Goal: Transaction & Acquisition: Purchase product/service

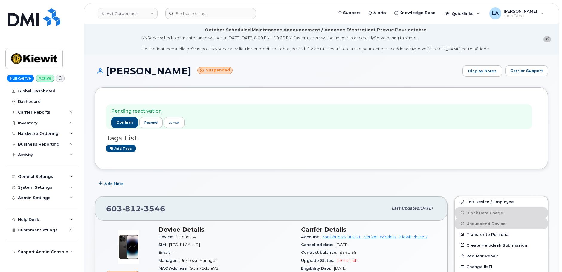
click at [129, 13] on link "Kiewit Corporation" at bounding box center [128, 13] width 60 height 11
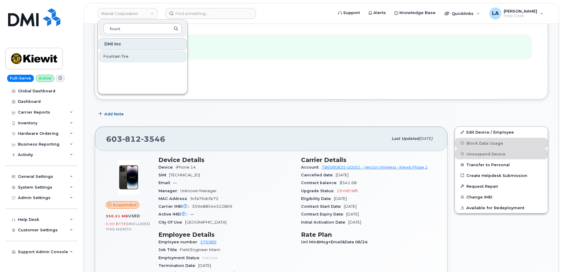
type input "fount"
click at [122, 57] on span "Fountain Tire" at bounding box center [115, 57] width 25 height 6
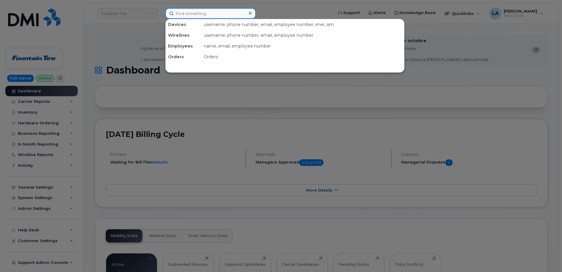
click at [181, 10] on input at bounding box center [210, 13] width 91 height 11
paste input "587 991 3578"
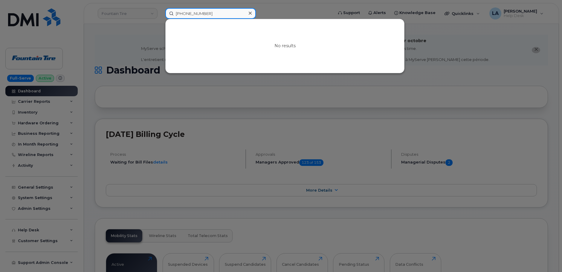
click at [194, 12] on input "587 991 3578" at bounding box center [210, 13] width 91 height 11
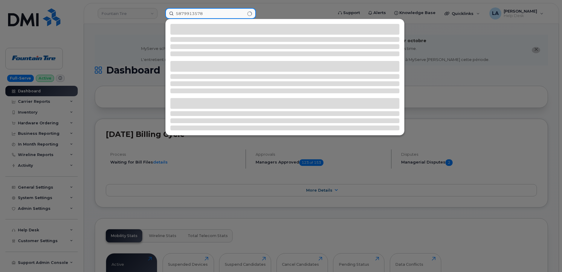
type input "5879913578"
click at [303, 81] on div at bounding box center [284, 83] width 229 height 19
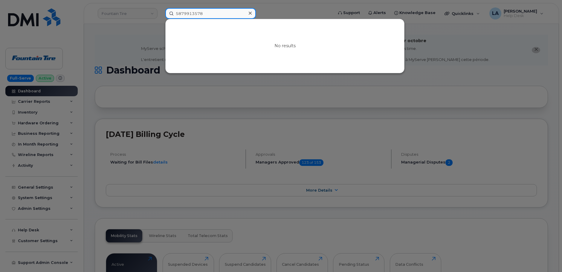
drag, startPoint x: 210, startPoint y: 14, endPoint x: 122, endPoint y: 14, distance: 88.2
click at [161, 14] on div "5879913578 No results" at bounding box center [247, 13] width 173 height 11
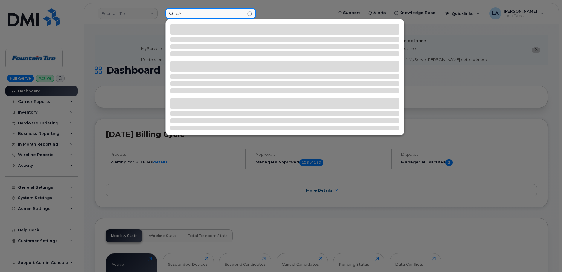
type input "d"
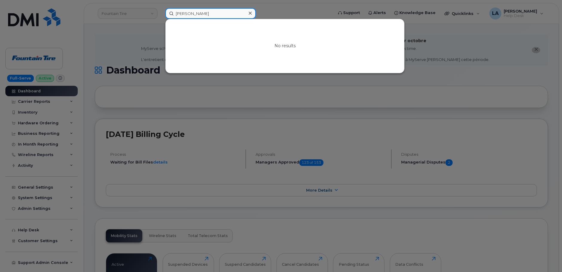
drag, startPoint x: 205, startPoint y: 16, endPoint x: 156, endPoint y: 13, distance: 48.8
click at [161, 13] on div "Dave Puitten No results" at bounding box center [247, 13] width 173 height 11
paste input "inen"
type input "[PERSON_NAME]"
click at [101, 57] on div at bounding box center [281, 136] width 562 height 272
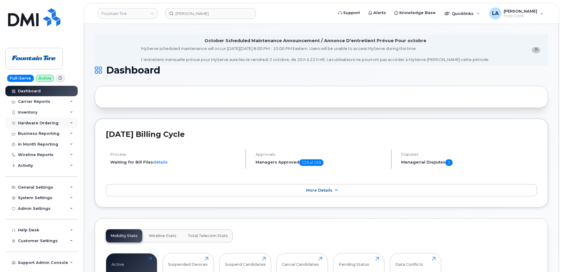
click at [64, 122] on div "Hardware Ordering" at bounding box center [41, 123] width 72 height 11
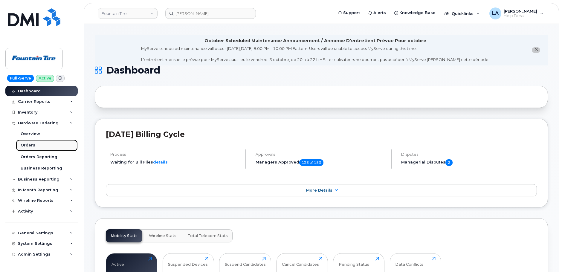
click at [32, 144] on div "Orders" at bounding box center [28, 145] width 15 height 5
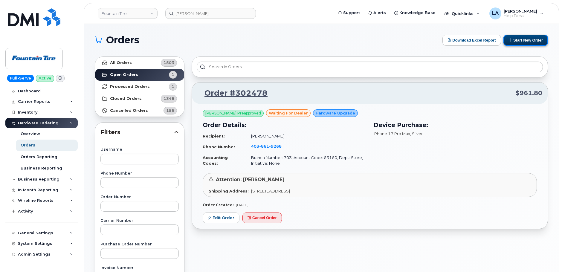
click at [524, 40] on button "Start New Order" at bounding box center [525, 40] width 45 height 11
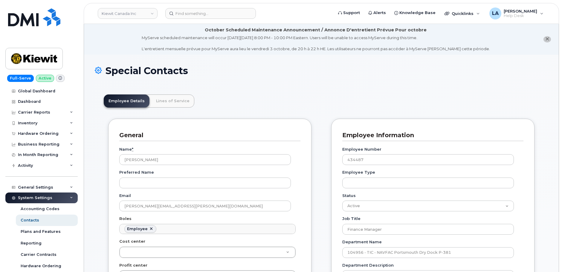
scroll to position [18, 0]
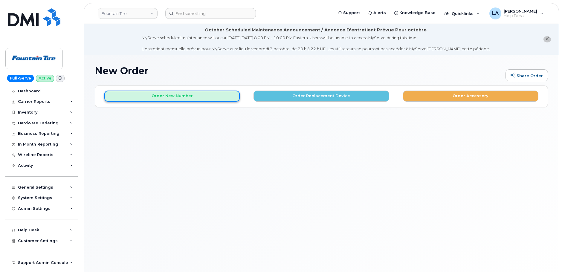
click at [161, 97] on button "Order New Number" at bounding box center [171, 96] width 135 height 11
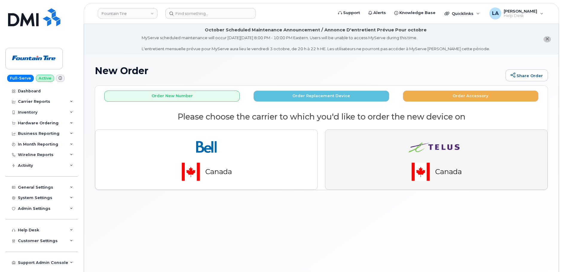
click at [463, 161] on img "button" at bounding box center [437, 160] width 84 height 50
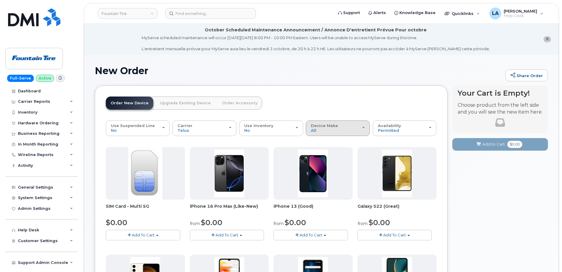
click at [351, 126] on div "Device Make All Aircard Android Cell Phone HUB iPhone Tablet" at bounding box center [338, 127] width 54 height 9
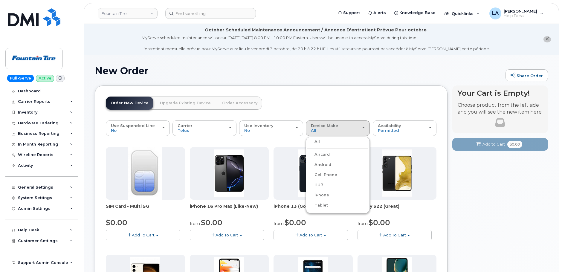
click at [321, 195] on label "iPhone" at bounding box center [318, 195] width 22 height 7
click at [0, 0] on input "iPhone" at bounding box center [0, 0] width 0 height 0
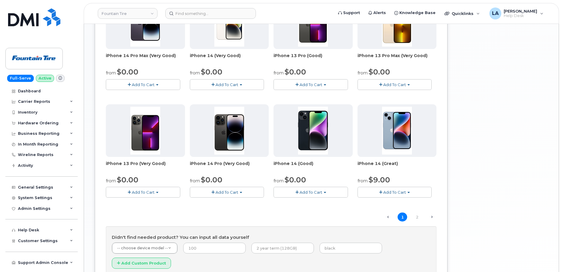
scroll to position [371, 0]
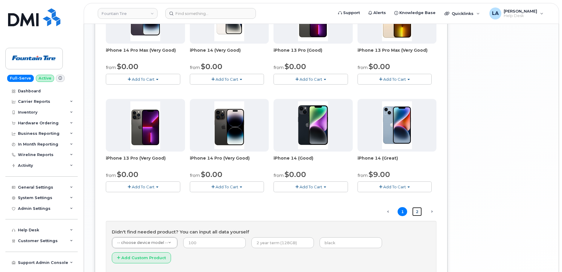
click at [417, 211] on link "2" at bounding box center [417, 211] width 10 height 9
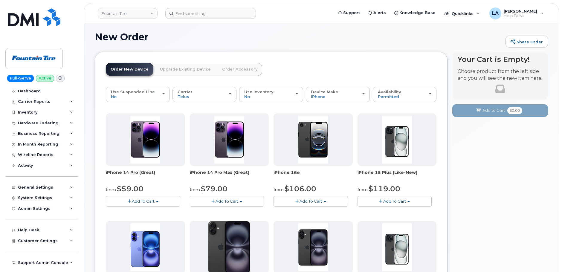
drag, startPoint x: 561, startPoint y: 82, endPoint x: 561, endPoint y: 88, distance: 6.3
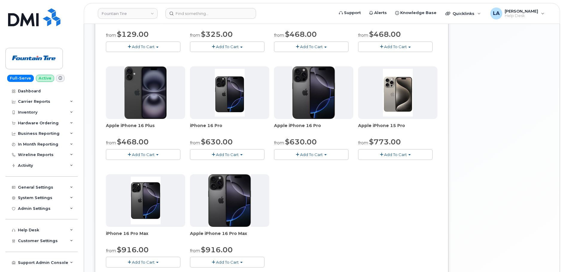
scroll to position [261, 0]
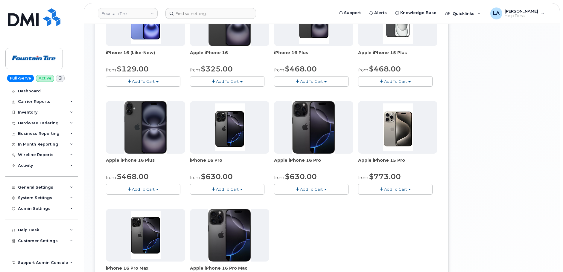
drag, startPoint x: 561, startPoint y: 172, endPoint x: 562, endPoint y: 189, distance: 16.2
click at [562, 189] on body "Fountain Tire Support Alerts Knowledge Base Quicklinks Suspend / Cancel Device …" at bounding box center [281, 89] width 563 height 700
drag, startPoint x: 562, startPoint y: 205, endPoint x: 564, endPoint y: 225, distance: 20.4
click at [562, 225] on html "Fountain Tire Support Alerts Knowledge Base Quicklinks Suspend / Cancel Device …" at bounding box center [281, 89] width 563 height 700
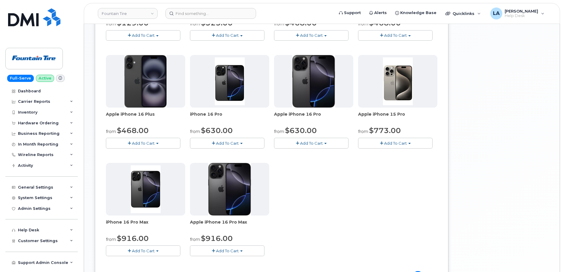
scroll to position [308, 0]
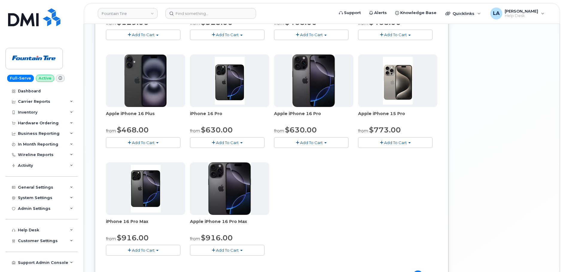
click at [318, 143] on span "Add To Cart" at bounding box center [311, 142] width 23 height 5
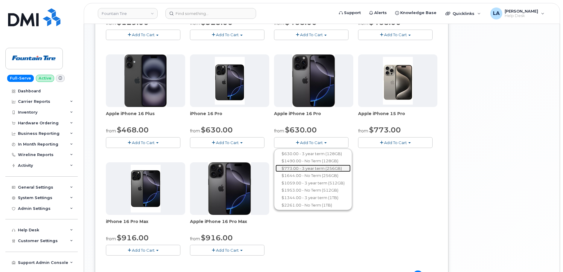
click at [329, 169] on link "$773.00 - 3 year term (256GB)" at bounding box center [312, 168] width 75 height 7
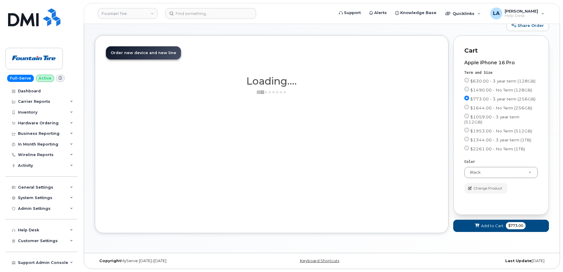
scroll to position [45, 0]
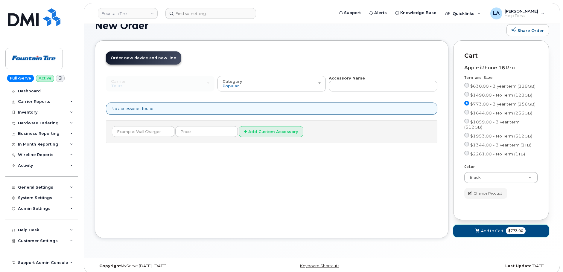
click at [492, 228] on span "Add to Cart" at bounding box center [492, 231] width 22 height 6
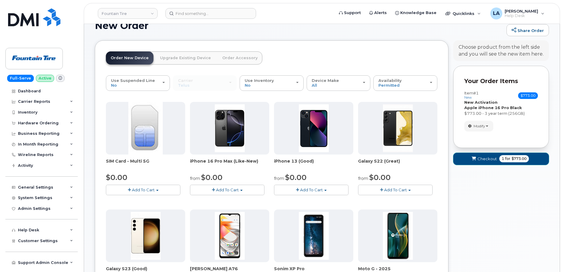
click at [478, 159] on span "Checkout" at bounding box center [486, 159] width 19 height 6
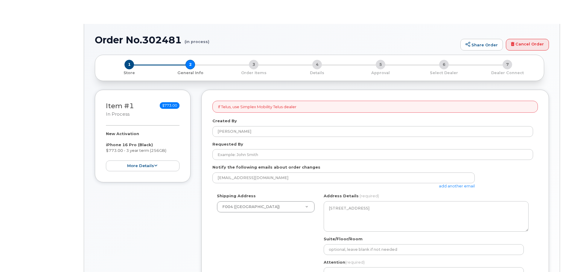
select select
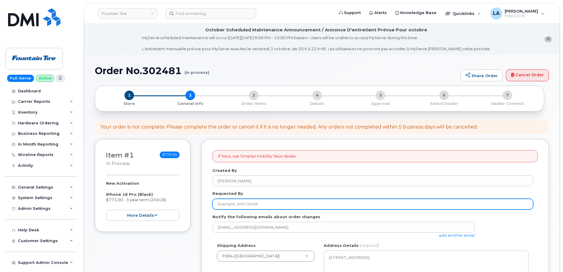
click at [250, 204] on input "Requested By" at bounding box center [372, 204] width 320 height 11
paste input "[PERSON_NAME]"
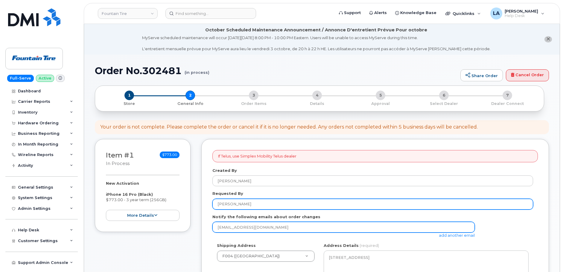
type input "[PERSON_NAME]"
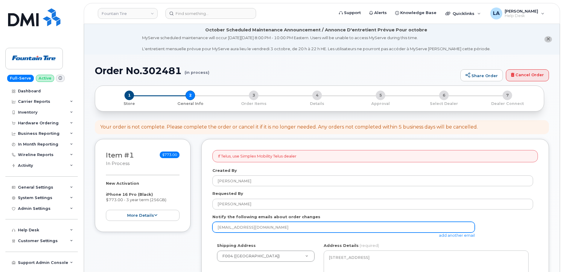
click at [264, 222] on input "[EMAIL_ADDRESS][DOMAIN_NAME]" at bounding box center [343, 227] width 262 height 11
paste input "[PERSON_NAME]"
drag, startPoint x: 301, startPoint y: 227, endPoint x: 203, endPoint y: 225, distance: 97.8
paste input "email"
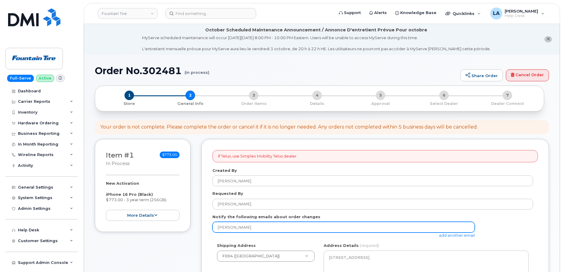
drag, startPoint x: 227, startPoint y: 229, endPoint x: 271, endPoint y: 229, distance: 43.6
click at [231, 229] on input "[PERSON_NAME]" at bounding box center [343, 227] width 262 height 11
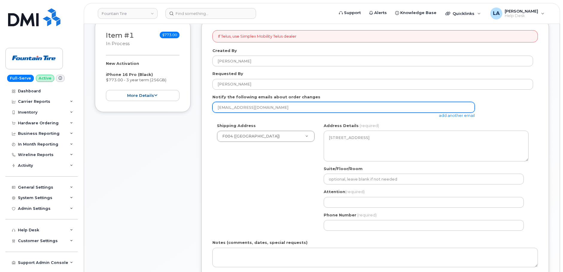
scroll to position [127, 0]
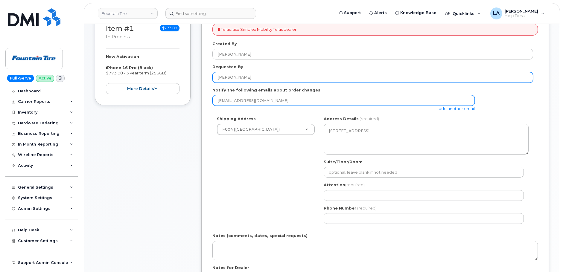
type input "[EMAIL_ADDRESS][DOMAIN_NAME]"
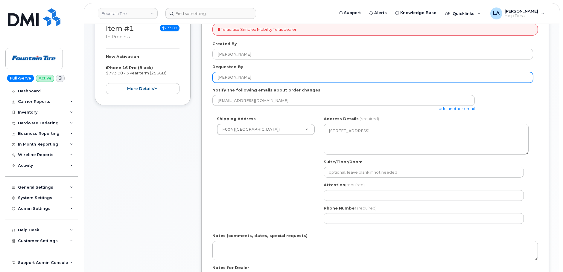
drag, startPoint x: 257, startPoint y: 75, endPoint x: 198, endPoint y: 76, distance: 59.5
click at [198, 75] on div "Item #1 in process $773.00 New Activation iPhone 16 Pro (Black) $773.00 - 3 yea…" at bounding box center [322, 170] width 454 height 316
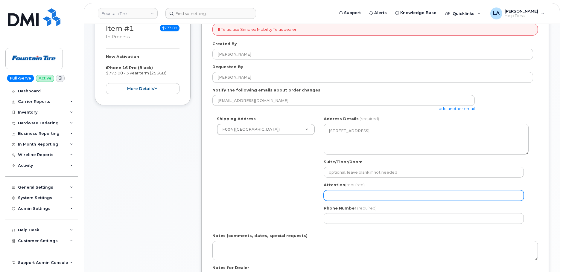
click at [352, 194] on input "Attention (required)" at bounding box center [423, 195] width 200 height 11
paste input "[PERSON_NAME]"
select select
type input "[PERSON_NAME]"
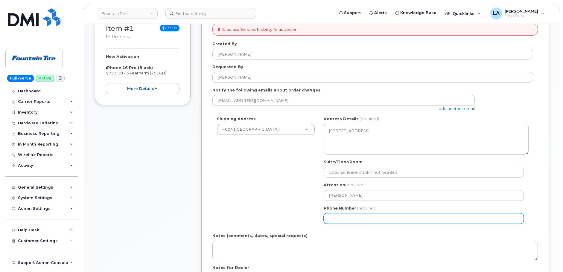
click at [370, 217] on input "Phone Number" at bounding box center [423, 218] width 200 height 11
paste input "7809800000"
select select
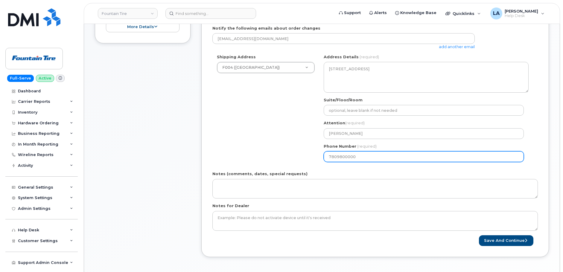
scroll to position [191, 0]
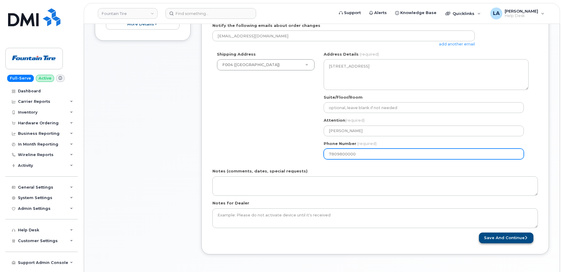
type input "7809800000"
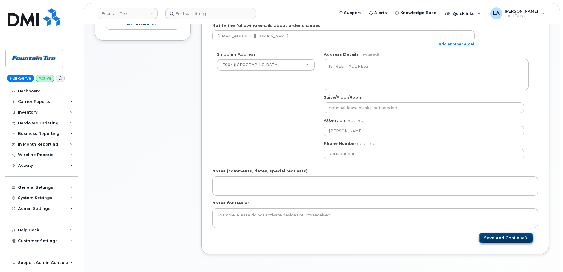
click at [500, 238] on button "Save and Continue" at bounding box center [506, 238] width 54 height 11
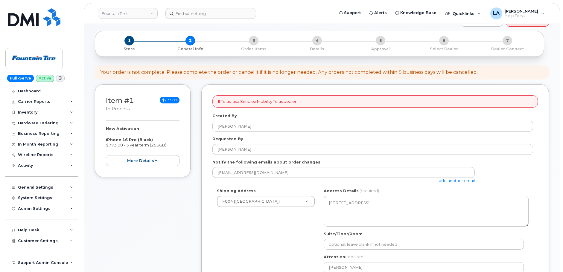
scroll to position [53, 0]
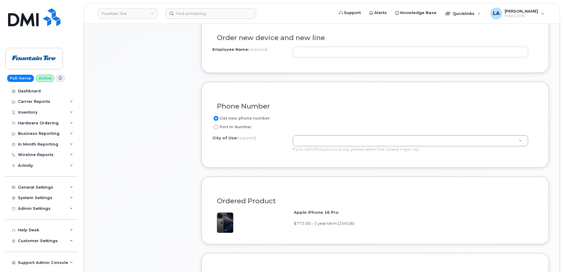
scroll to position [233, 0]
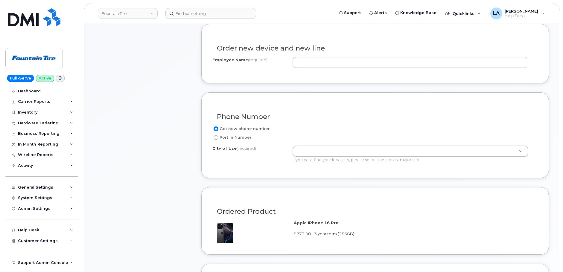
click at [213, 137] on label "Port In Number" at bounding box center [231, 137] width 39 height 7
click at [213, 137] on input "Port In Number" at bounding box center [215, 137] width 5 height 5
radio input "true"
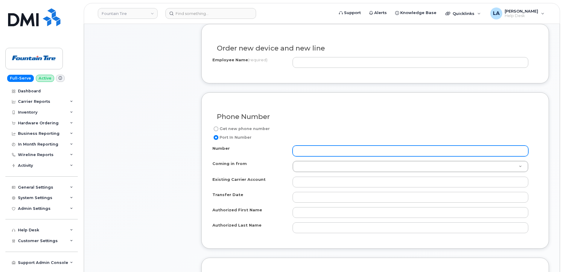
click at [318, 151] on input "Number" at bounding box center [410, 151] width 236 height 11
paste input "[PHONE_NUMBER]"
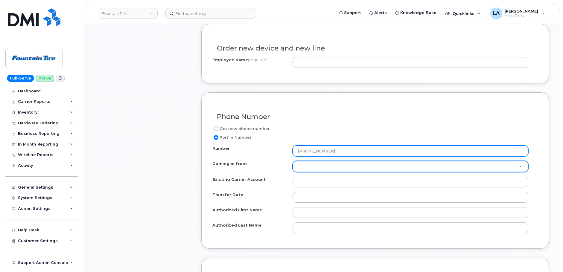
type input "[PHONE_NUMBER]"
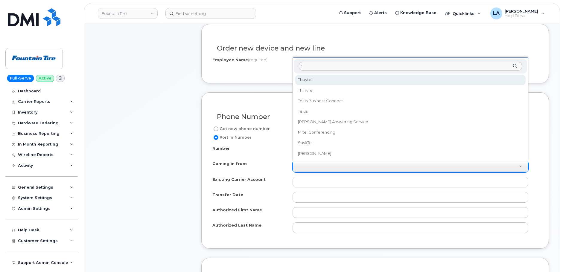
scroll to position [232, 0]
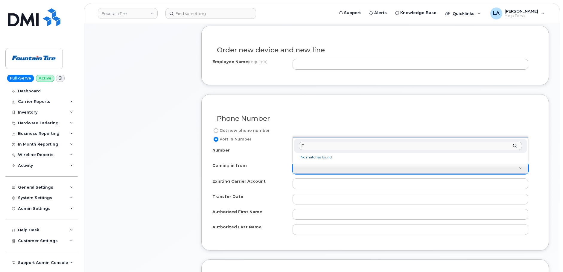
type input "t"
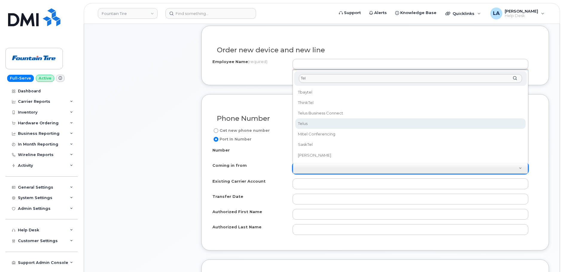
type input "Tel"
select select "Telus"
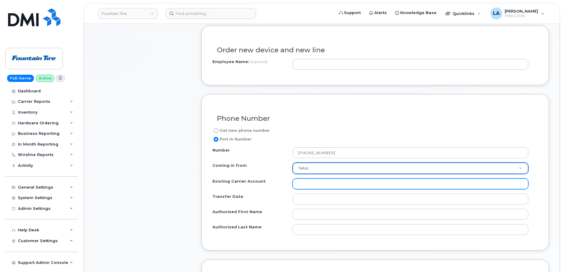
click at [313, 186] on input "Existing Carrier Account" at bounding box center [410, 183] width 236 height 11
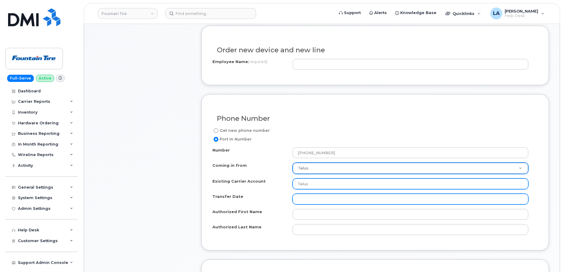
type input "Telus"
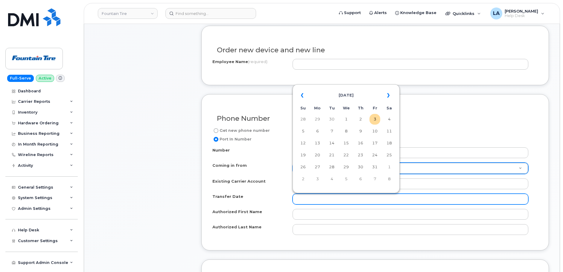
click at [317, 197] on input "Transfer Date" at bounding box center [410, 199] width 236 height 11
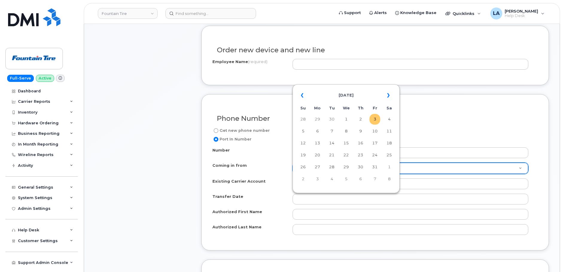
click at [372, 122] on td "3" at bounding box center [374, 119] width 11 height 11
type input "[DATE]"
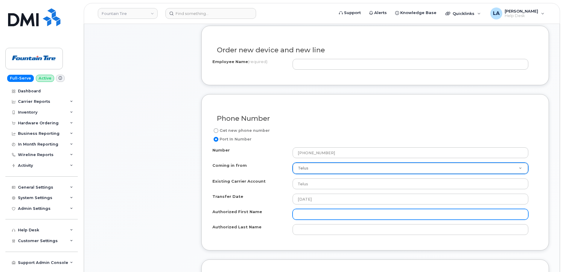
click at [308, 212] on input "Authorized First Name" at bounding box center [410, 214] width 236 height 11
type input "[PERSON_NAME]"
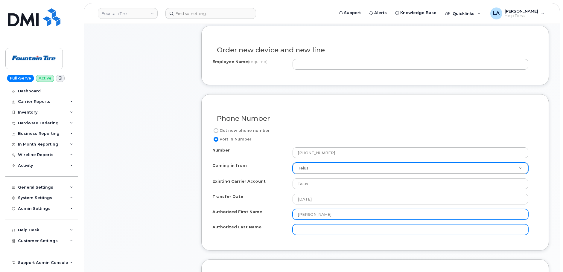
paste input "587-991-3578"
type input "587-991-3578"
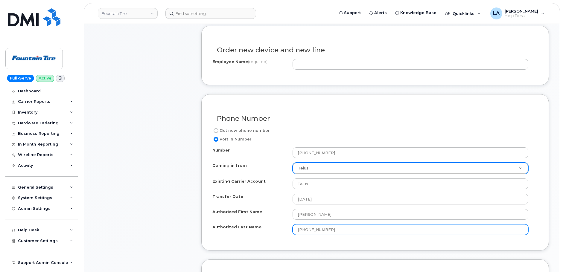
drag, startPoint x: 296, startPoint y: 229, endPoint x: 265, endPoint y: 230, distance: 30.8
click at [268, 229] on div "Authorized Last Name 587-991-3578" at bounding box center [372, 229] width 320 height 11
paste input "[PERSON_NAME]"
drag, startPoint x: 307, startPoint y: 229, endPoint x: 277, endPoint y: 228, distance: 29.6
click at [277, 228] on div "Authorized Last Name Dave Puittinen" at bounding box center [372, 229] width 320 height 11
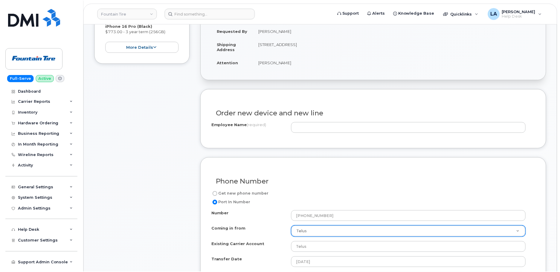
scroll to position [185, 0]
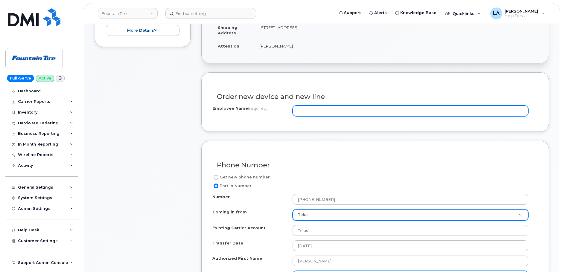
type input "Puittinen"
click at [355, 110] on input "Employee Name (required)" at bounding box center [410, 111] width 236 height 11
paste input "[PERSON_NAME]"
type input "[PERSON_NAME]"
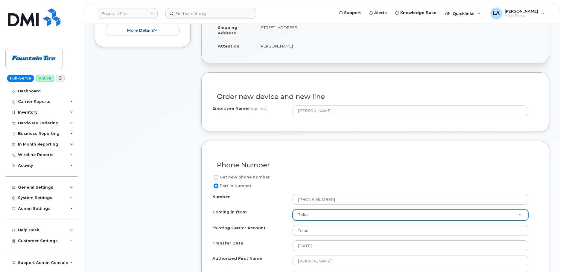
drag, startPoint x: 465, startPoint y: 143, endPoint x: 498, endPoint y: 133, distance: 35.0
click at [465, 143] on div "Phone Number Get new phone number Port In Number Number 587-991-3578 Coming in …" at bounding box center [374, 219] width 347 height 156
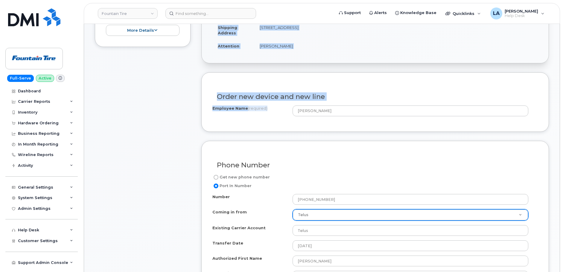
drag, startPoint x: 562, startPoint y: 115, endPoint x: 557, endPoint y: 60, distance: 54.9
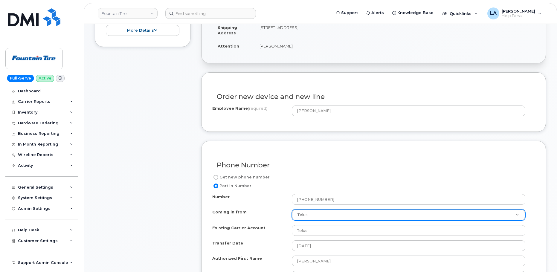
drag, startPoint x: 560, startPoint y: 63, endPoint x: 555, endPoint y: 34, distance: 29.3
drag, startPoint x: 559, startPoint y: 50, endPoint x: 558, endPoint y: 32, distance: 18.0
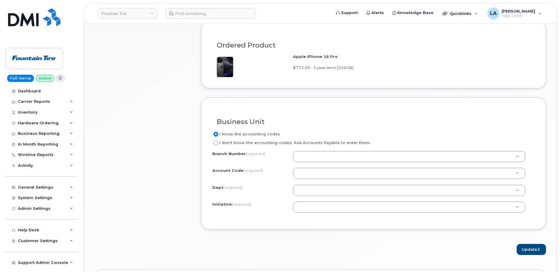
scroll to position [497, 0]
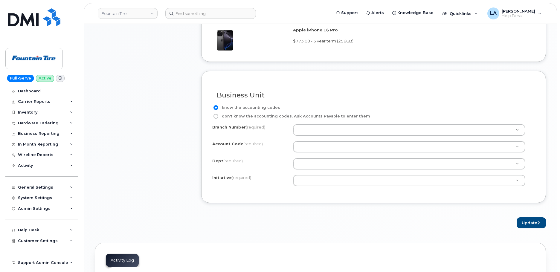
click at [216, 116] on input "I don't know the accounting codes. Ask Accounts Payable to enter them" at bounding box center [215, 116] width 5 height 5
radio input "true"
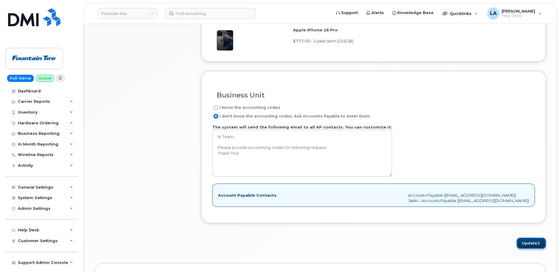
click at [533, 241] on button "Update" at bounding box center [531, 243] width 29 height 11
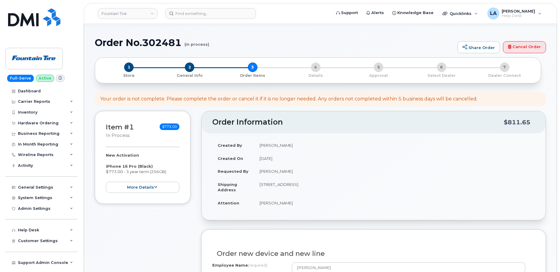
scroll to position [0, 0]
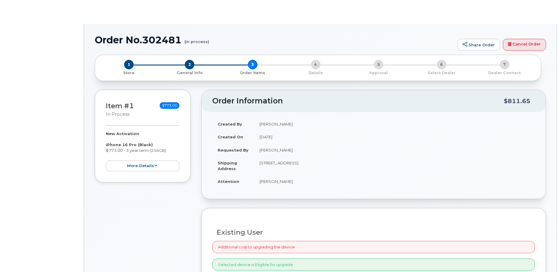
radio input "true"
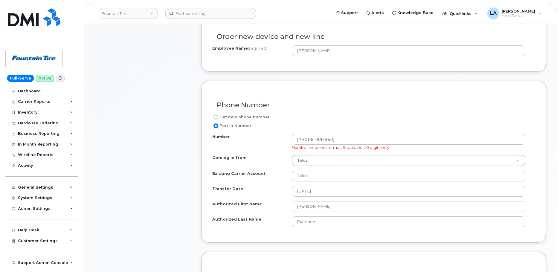
scroll to position [247, 0]
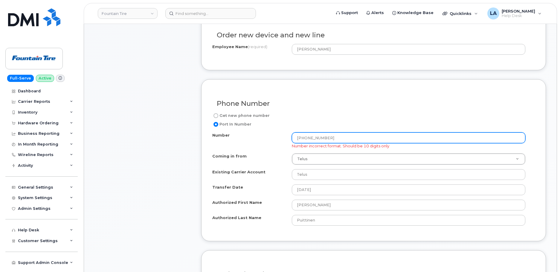
click at [315, 138] on input "587-991-3578" at bounding box center [408, 137] width 233 height 11
type input "5879913578"
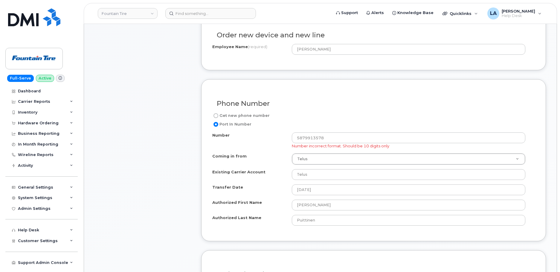
click at [560, 93] on html "Fountain Tire Support Alerts Knowledge Base Quicklinks Suspend / Cancel Device …" at bounding box center [280, 267] width 560 height 1028
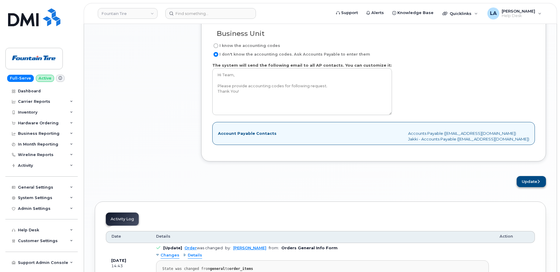
scroll to position [569, 0]
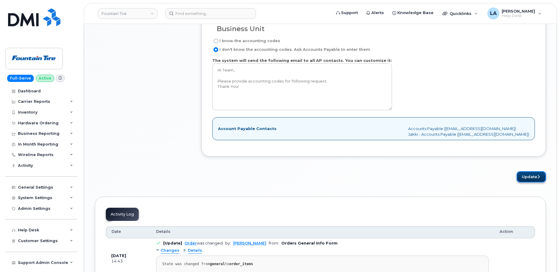
click at [523, 176] on button "Update" at bounding box center [531, 176] width 29 height 11
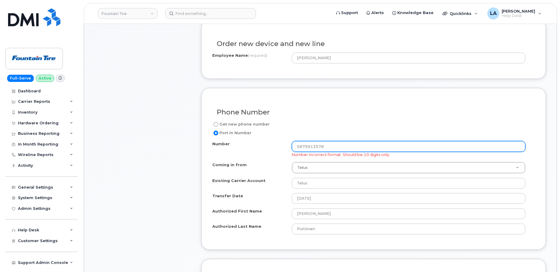
click at [330, 147] on input "5879913578" at bounding box center [408, 146] width 233 height 11
type input "5879913578"
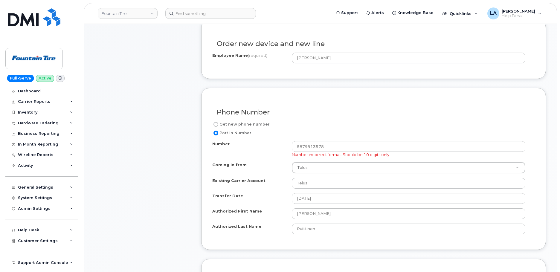
click at [510, 117] on div "Phone Number" at bounding box center [373, 110] width 323 height 22
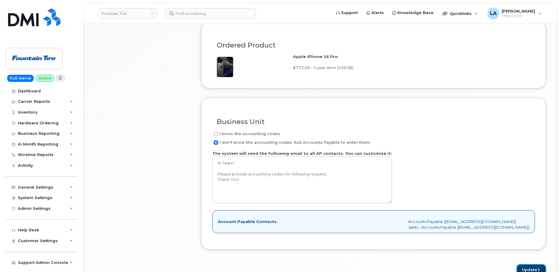
click at [530, 267] on button "Update" at bounding box center [531, 269] width 29 height 11
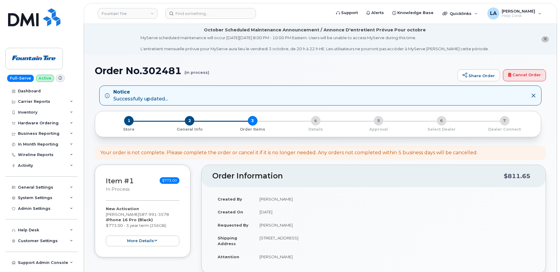
click at [413, 92] on div "Notice Successfully updated..." at bounding box center [315, 96] width 421 height 14
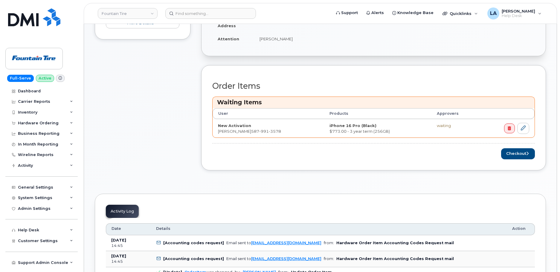
scroll to position [238, 0]
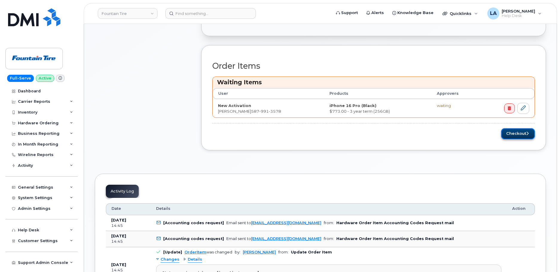
click at [514, 132] on button "Checkout" at bounding box center [518, 133] width 34 height 11
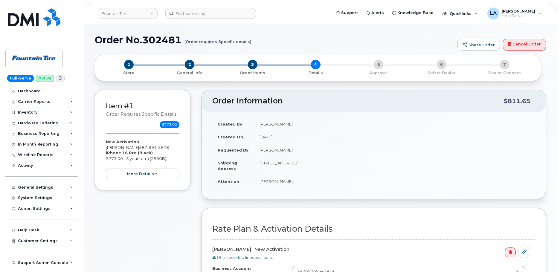
select select
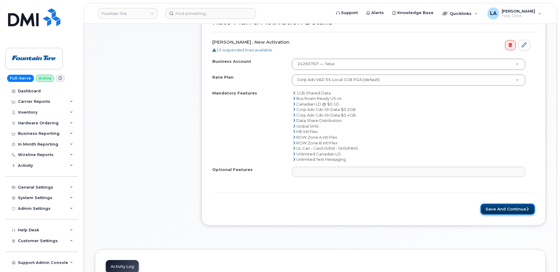
click at [504, 204] on button "Save and Continue" at bounding box center [507, 209] width 54 height 11
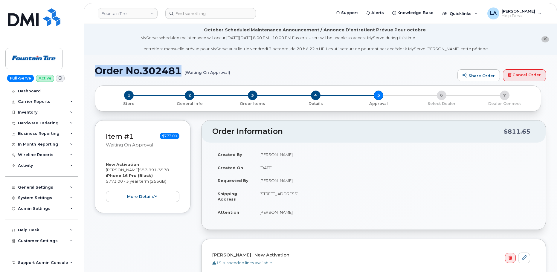
drag, startPoint x: 97, startPoint y: 70, endPoint x: 241, endPoint y: 72, distance: 144.4
click at [238, 73] on h1 "Order No.302481 (Waiting On Approval)" at bounding box center [275, 70] width 360 height 10
click at [240, 72] on h1 "Order No.302481 (Waiting On Approval)" at bounding box center [275, 70] width 360 height 10
drag, startPoint x: 94, startPoint y: 70, endPoint x: 235, endPoint y: 79, distance: 140.8
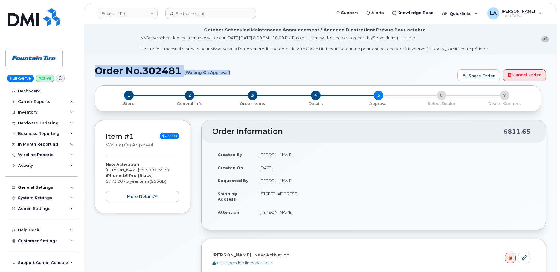
copy h1 "Order No.302481 (Waiting On Approval)"
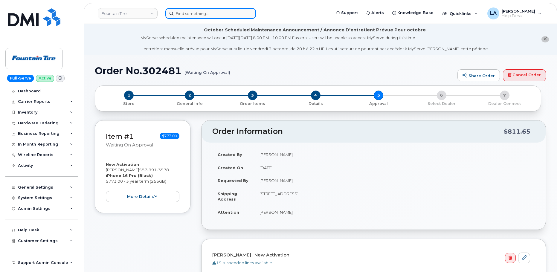
click at [193, 10] on input at bounding box center [210, 13] width 91 height 11
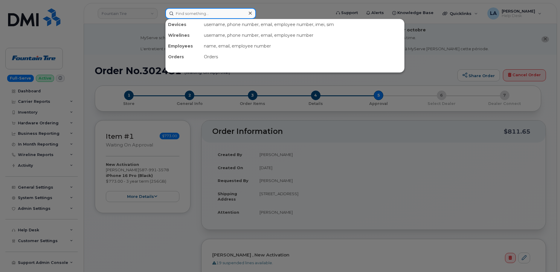
paste input "5515027878"
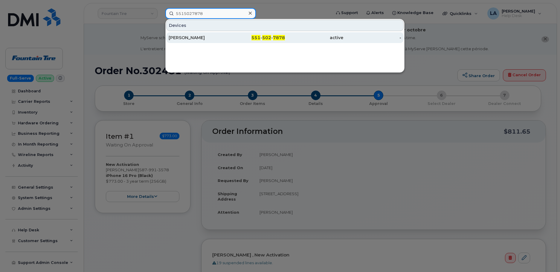
type input "5515027878"
click at [197, 36] on div "Robert Chidiac" at bounding box center [198, 38] width 58 height 6
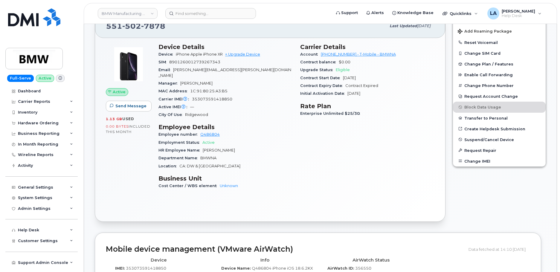
scroll to position [100, 0]
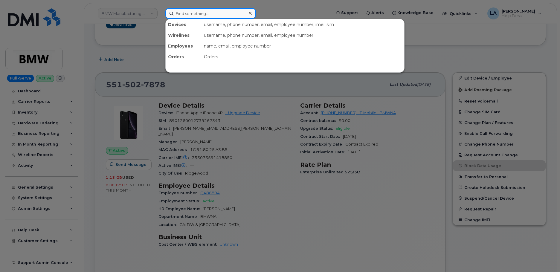
click at [196, 9] on input at bounding box center [210, 13] width 91 height 11
paste input "Amir Mirza"
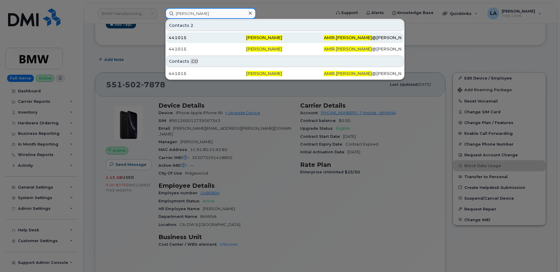
type input "Amir Mirza"
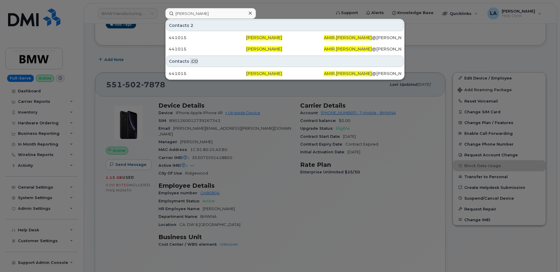
drag, startPoint x: 228, startPoint y: 34, endPoint x: 231, endPoint y: 30, distance: 5.3
click at [228, 34] on div "441015" at bounding box center [207, 37] width 77 height 11
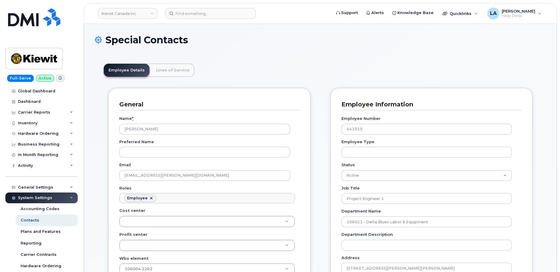
scroll to position [18, 0]
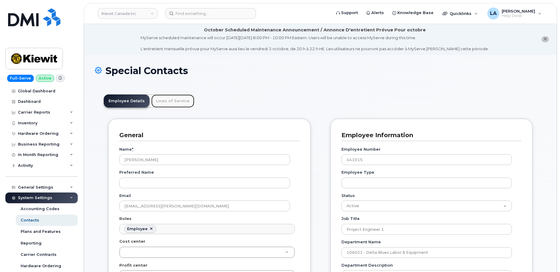
click at [170, 100] on link "Lines of Service" at bounding box center [172, 100] width 43 height 13
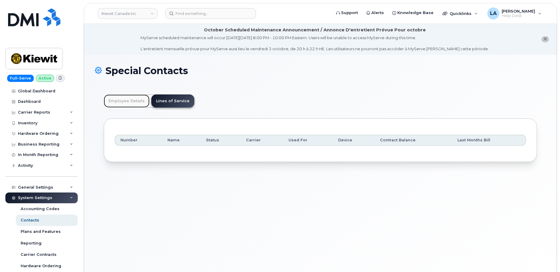
click at [127, 96] on link "Employee Details" at bounding box center [127, 100] width 46 height 13
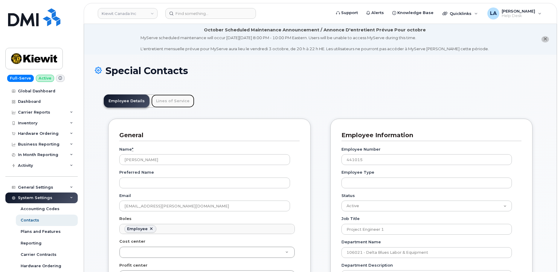
click at [154, 102] on link "Lines of Service" at bounding box center [172, 100] width 43 height 13
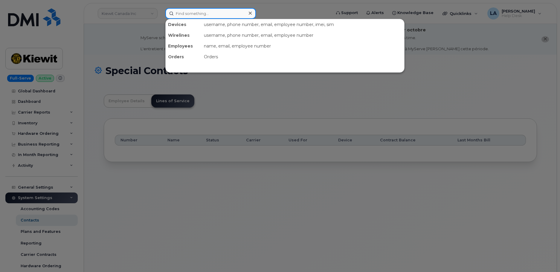
click at [202, 12] on input at bounding box center [210, 13] width 91 height 11
paste input "352066341441579"
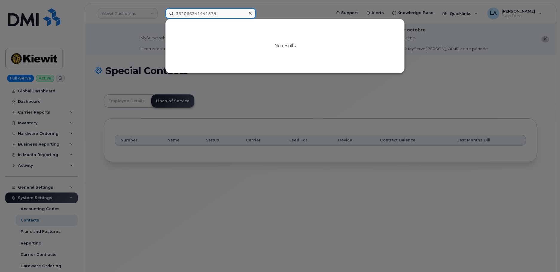
drag, startPoint x: 216, startPoint y: 13, endPoint x: 160, endPoint y: 11, distance: 55.3
click at [163, 11] on div "352066341441579 No results" at bounding box center [246, 13] width 171 height 11
paste input "8901260428763207130"
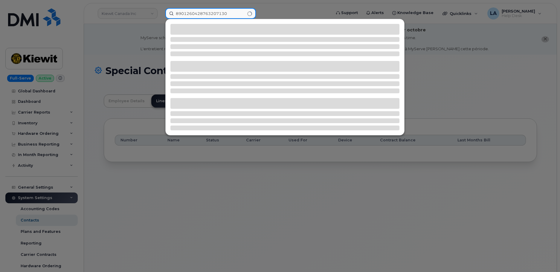
type input "8901260428763207130"
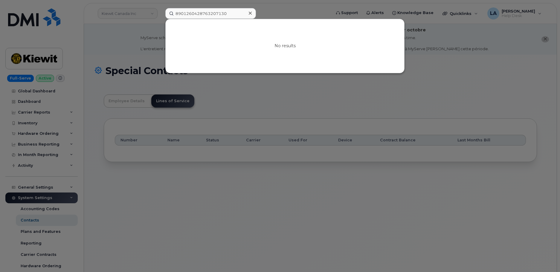
click at [250, 10] on div at bounding box center [250, 13] width 9 height 9
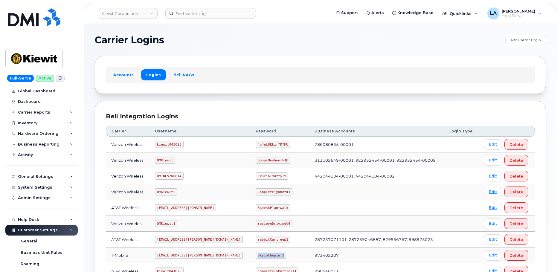
drag, startPoint x: 264, startPoint y: 255, endPoint x: 239, endPoint y: 255, distance: 24.8
click at [256, 255] on code "Skyinthepie!2" at bounding box center [271, 255] width 30 height 7
copy code "Skyinthepie!2"
